Goal: Task Accomplishment & Management: Use online tool/utility

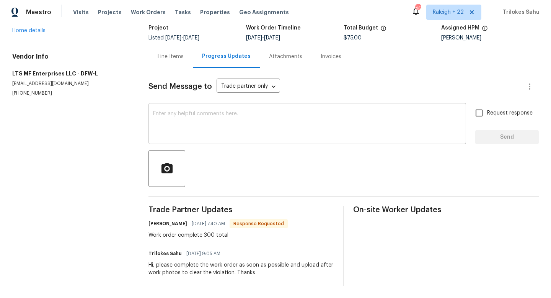
scroll to position [5, 0]
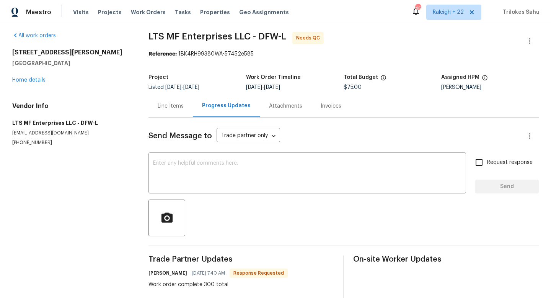
click at [175, 112] on div "Line Items" at bounding box center [170, 105] width 44 height 23
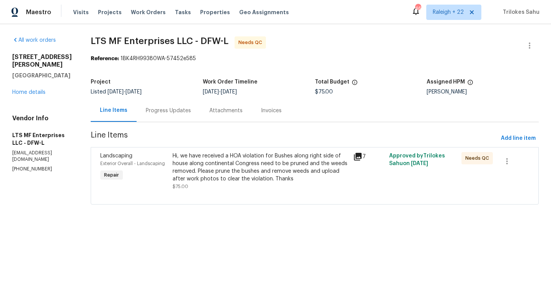
click at [208, 170] on div "Hi, we have received a HOA violation for Bushes along right side of house along…" at bounding box center [260, 167] width 176 height 31
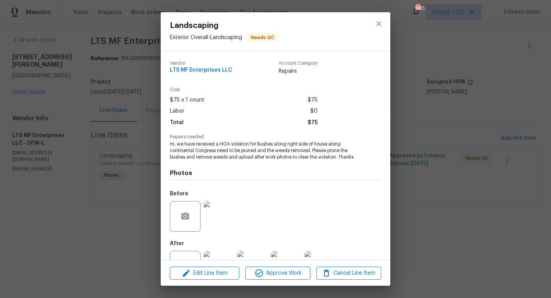
scroll to position [29, 0]
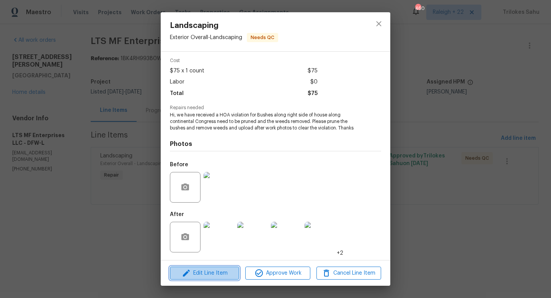
click at [205, 271] on span "Edit Line Item" at bounding box center [204, 273] width 65 height 10
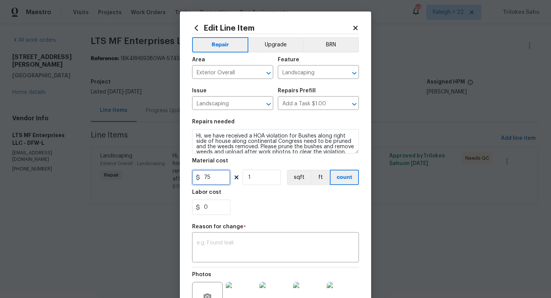
drag, startPoint x: 210, startPoint y: 180, endPoint x: 200, endPoint y: 180, distance: 9.6
click at [200, 180] on div "75" at bounding box center [211, 176] width 38 height 15
type input "300"
click at [213, 251] on textarea at bounding box center [276, 248] width 158 height 16
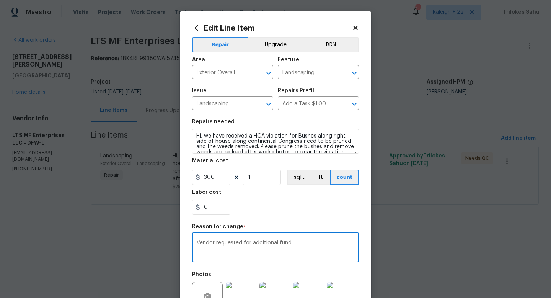
scroll to position [87, 0]
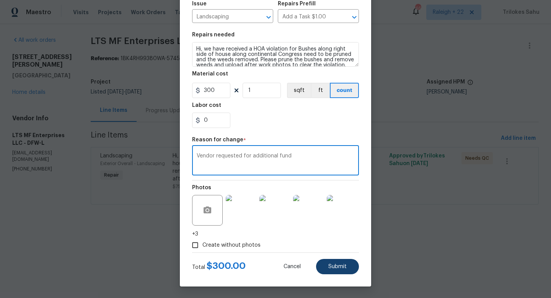
type textarea "Vendor requested for additional fund"
click at [342, 267] on span "Submit" at bounding box center [337, 267] width 18 height 6
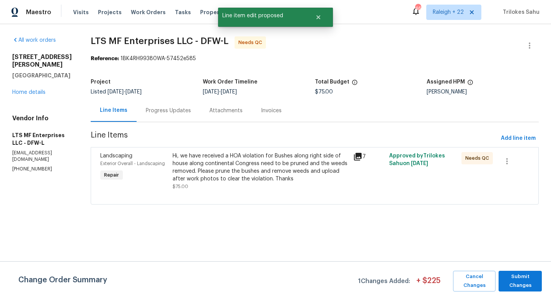
scroll to position [0, 0]
click at [512, 278] on span "Submit Changes" at bounding box center [520, 281] width 36 height 18
